Goal: Find specific page/section: Find specific page/section

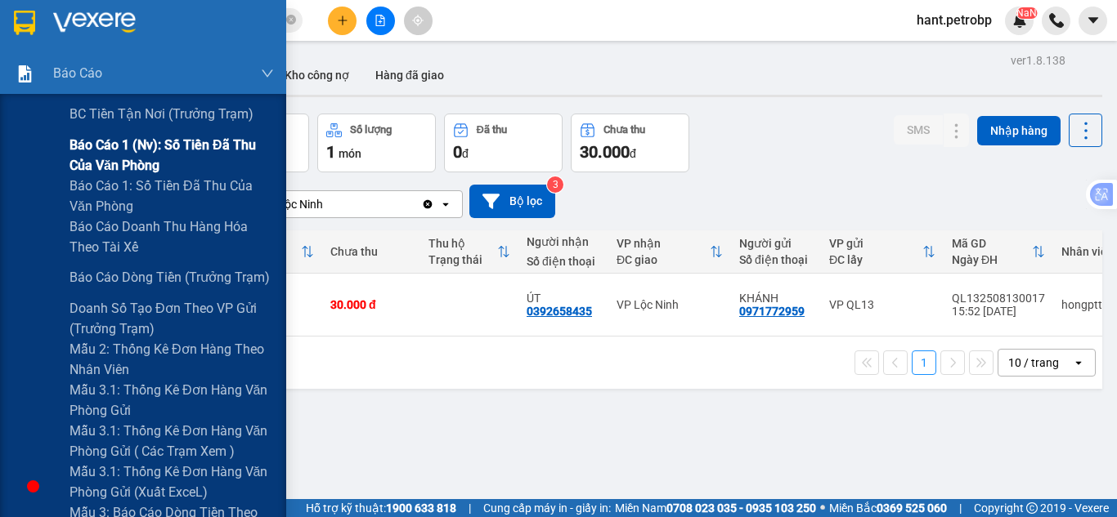
click at [170, 152] on span "Báo cáo 1 (nv): Số tiền đã thu của văn phòng" at bounding box center [171, 155] width 204 height 41
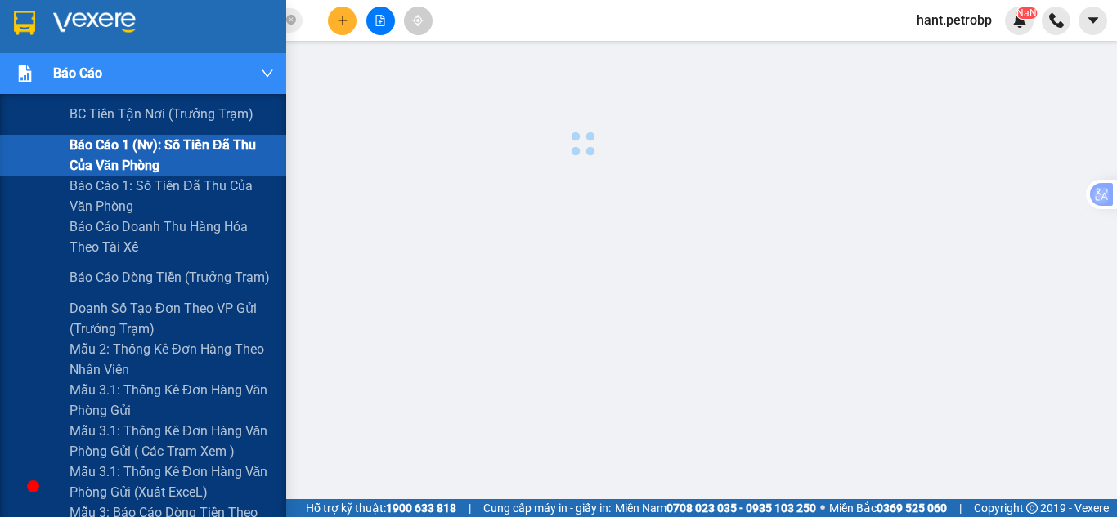
click at [178, 148] on span "Báo cáo 1 (nv): Số tiền đã thu của văn phòng" at bounding box center [171, 155] width 204 height 41
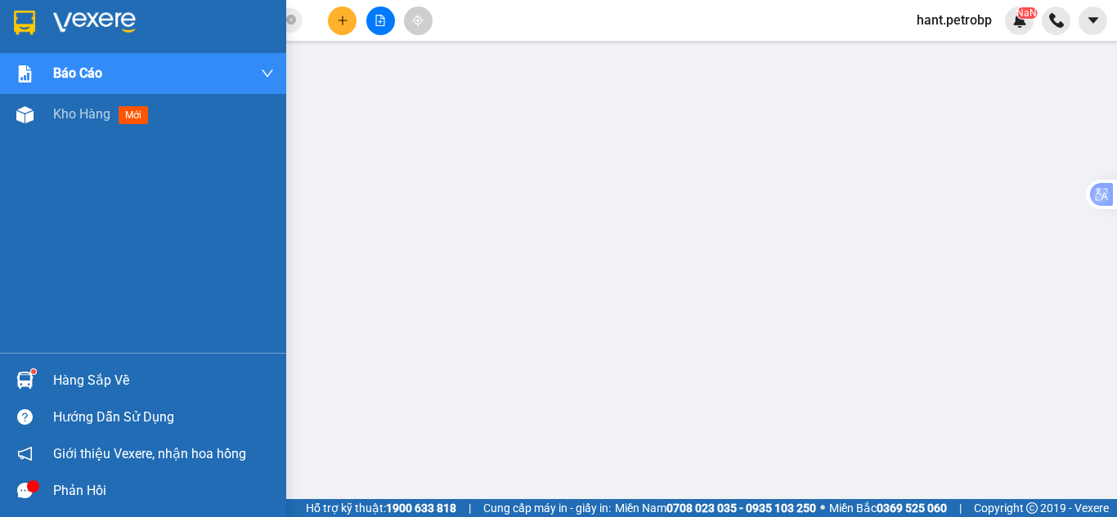
drag, startPoint x: 34, startPoint y: 111, endPoint x: 232, endPoint y: 199, distance: 216.3
click at [37, 111] on div at bounding box center [25, 115] width 29 height 29
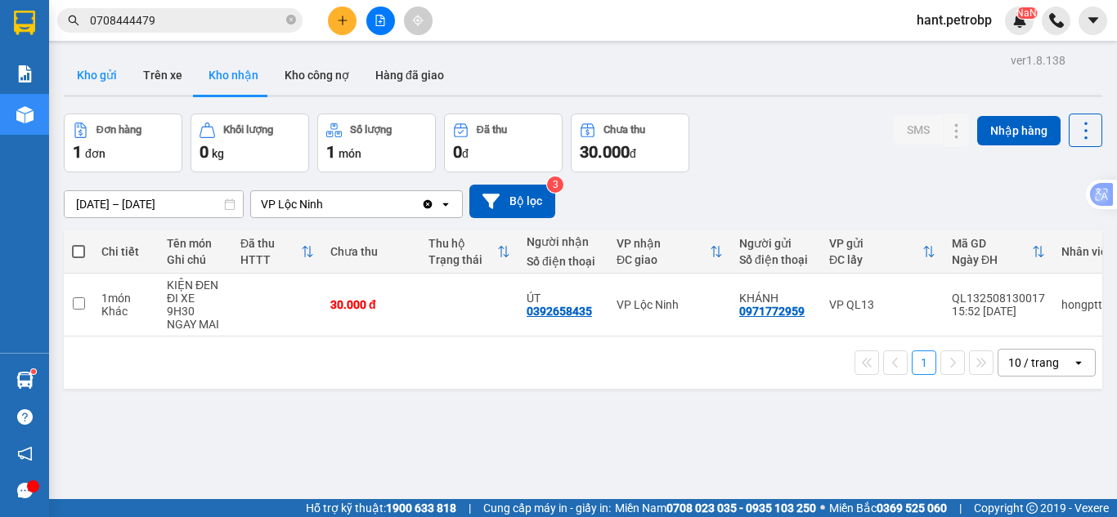
click at [101, 83] on button "Kho gửi" at bounding box center [97, 75] width 66 height 39
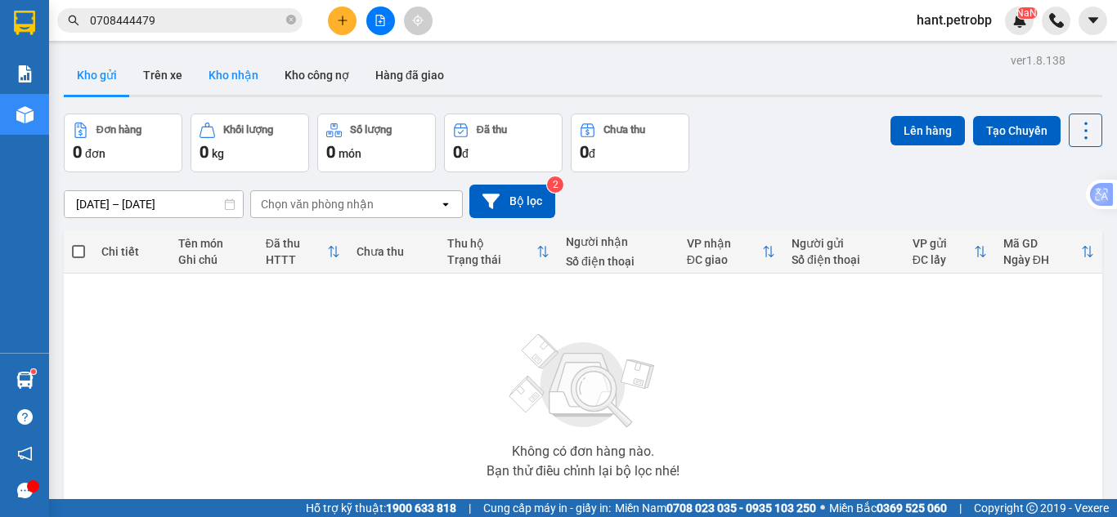
click at [195, 74] on button "Kho nhận" at bounding box center [233, 75] width 76 height 39
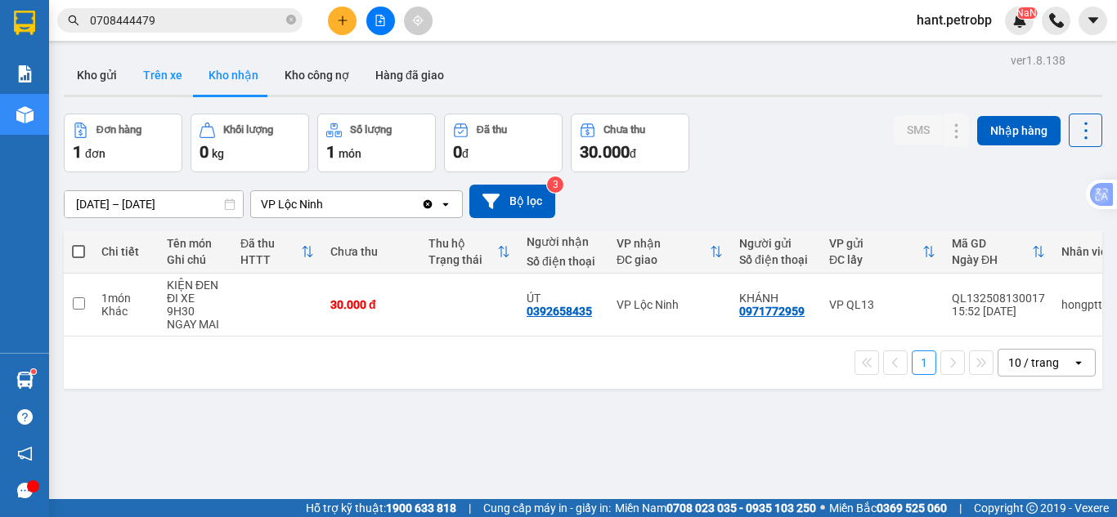
click at [172, 75] on button "Trên xe" at bounding box center [162, 75] width 65 height 39
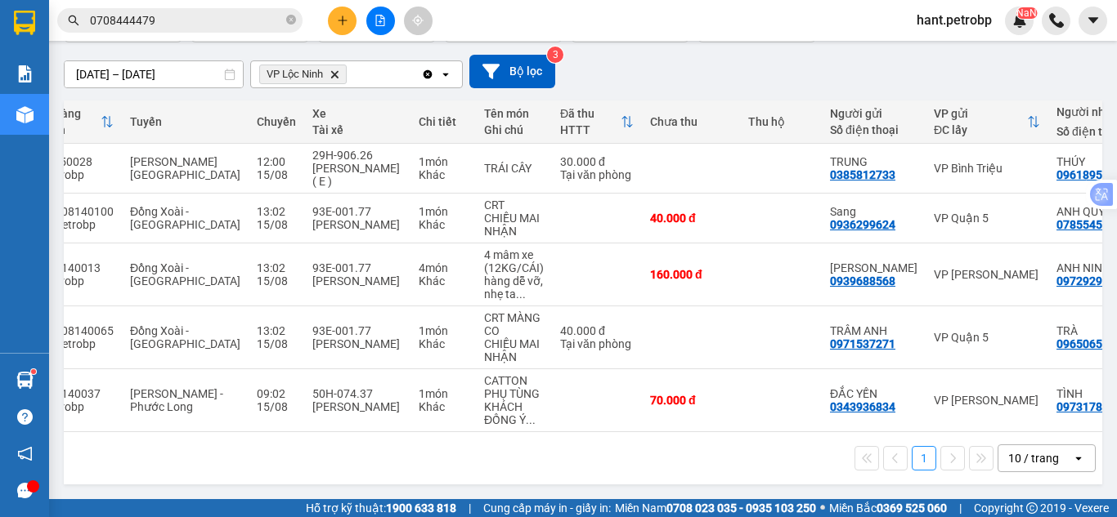
scroll to position [0, 253]
